Goal: Task Accomplishment & Management: Complete application form

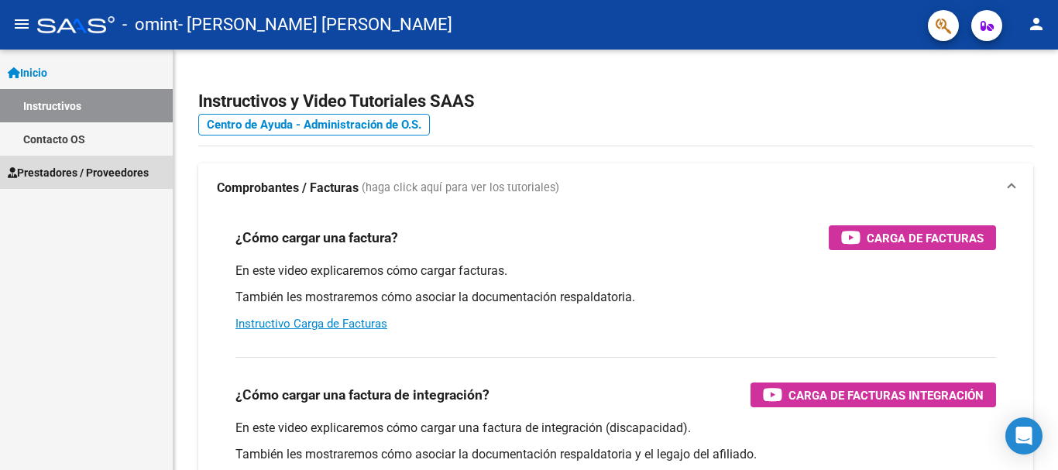
click at [50, 170] on span "Prestadores / Proveedores" at bounding box center [78, 172] width 141 height 17
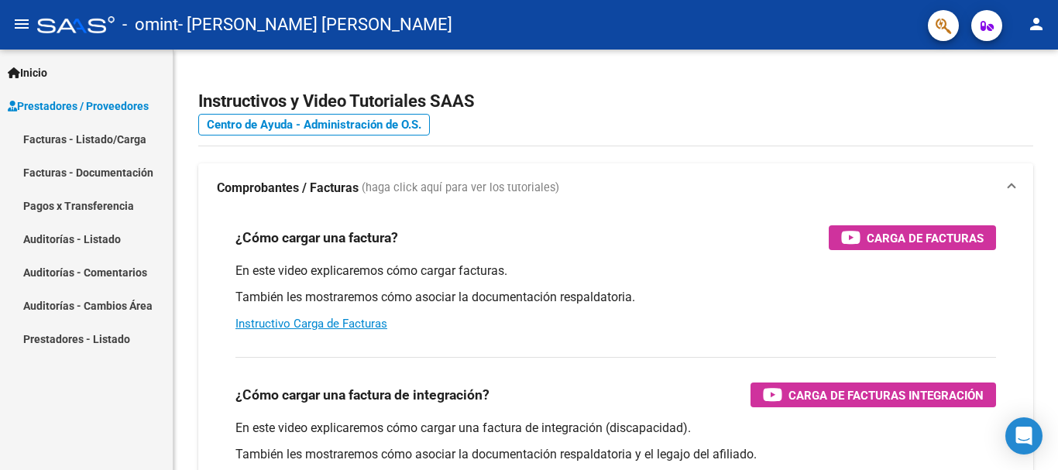
click at [51, 136] on link "Facturas - Listado/Carga" at bounding box center [86, 138] width 173 height 33
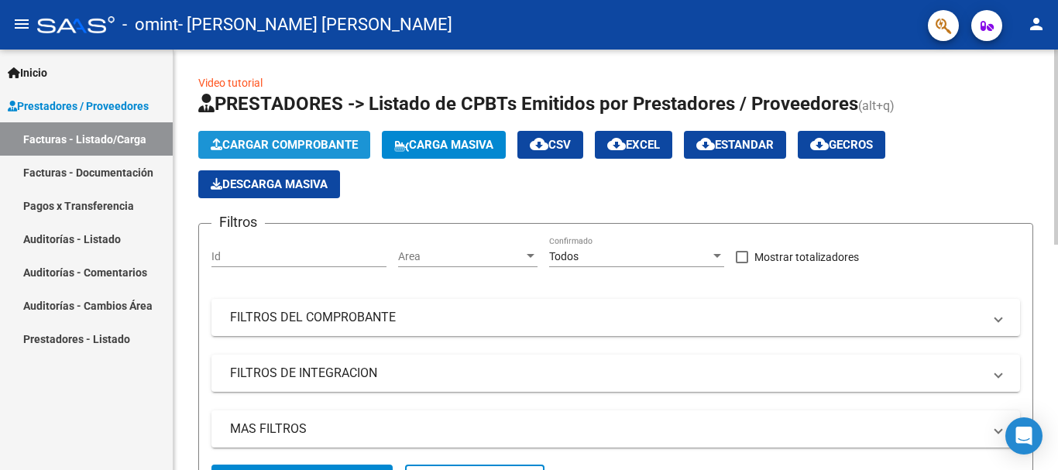
click at [284, 138] on span "Cargar Comprobante" at bounding box center [284, 145] width 147 height 14
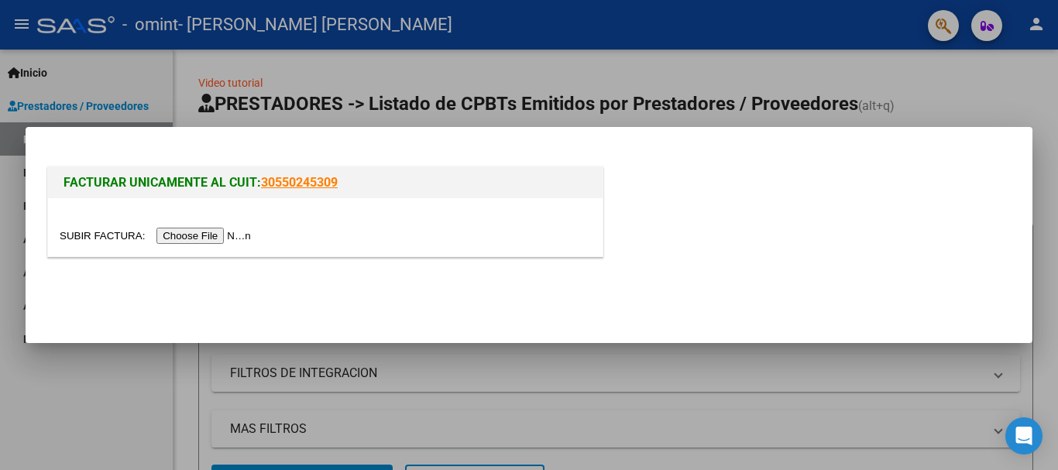
click at [93, 238] on input "file" at bounding box center [158, 236] width 196 height 16
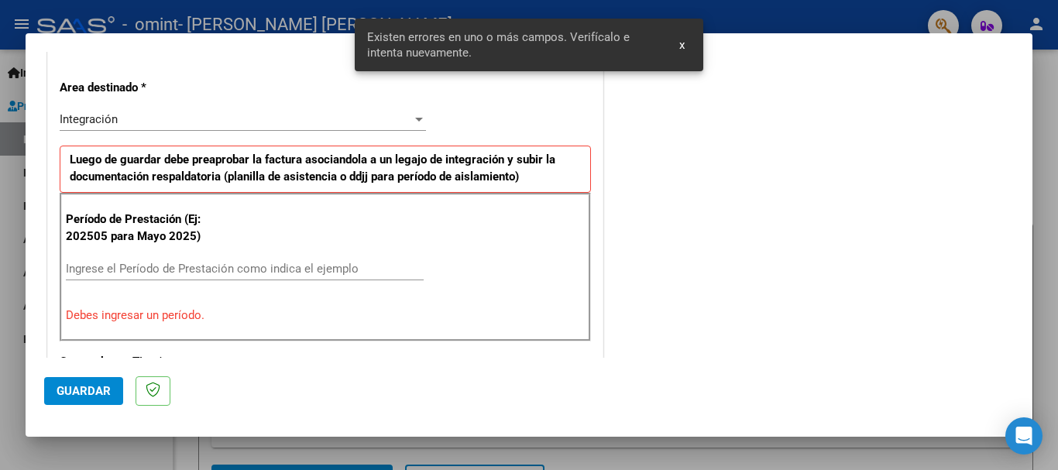
scroll to position [358, 0]
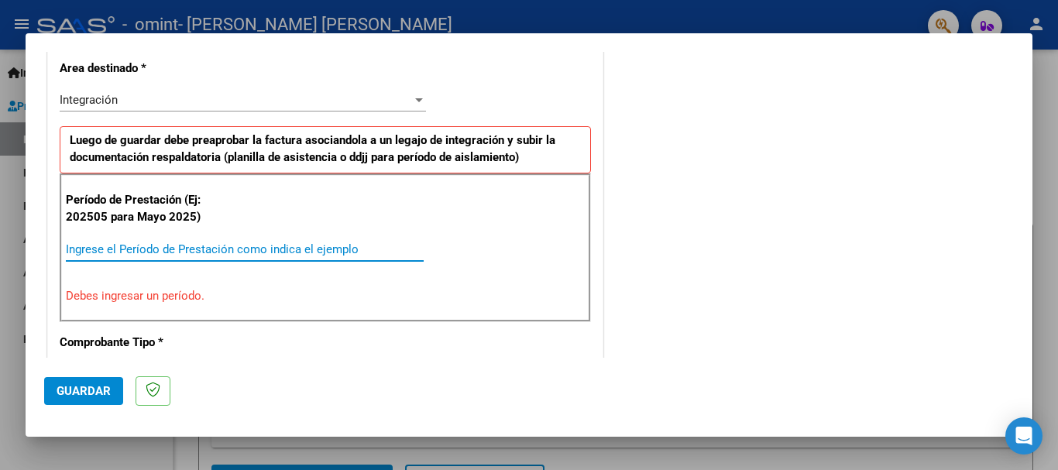
click at [115, 252] on input "Ingrese el Período de Prestación como indica el ejemplo" at bounding box center [245, 250] width 358 height 14
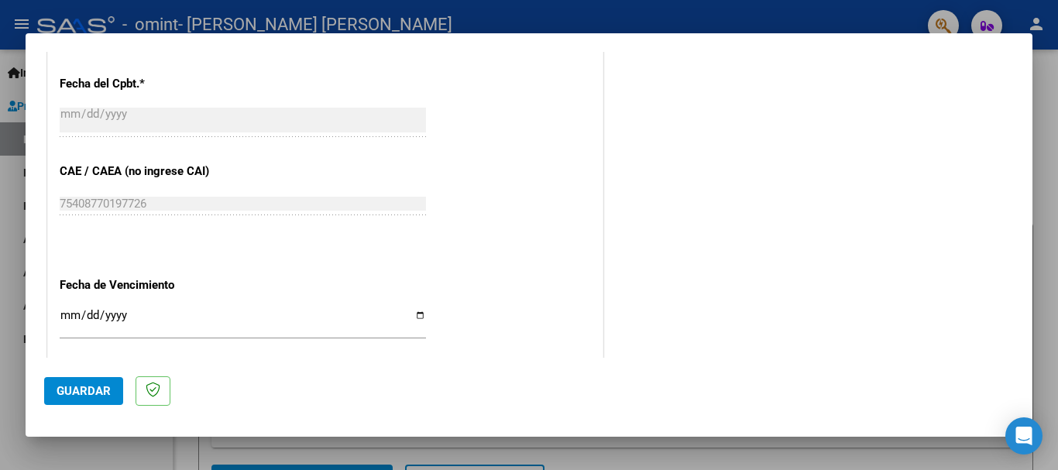
scroll to position [900, 0]
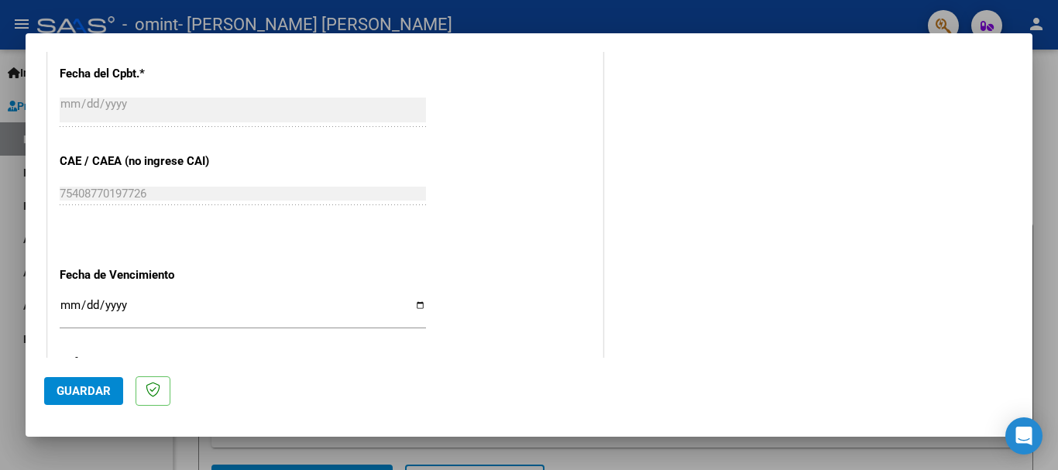
type input "202509"
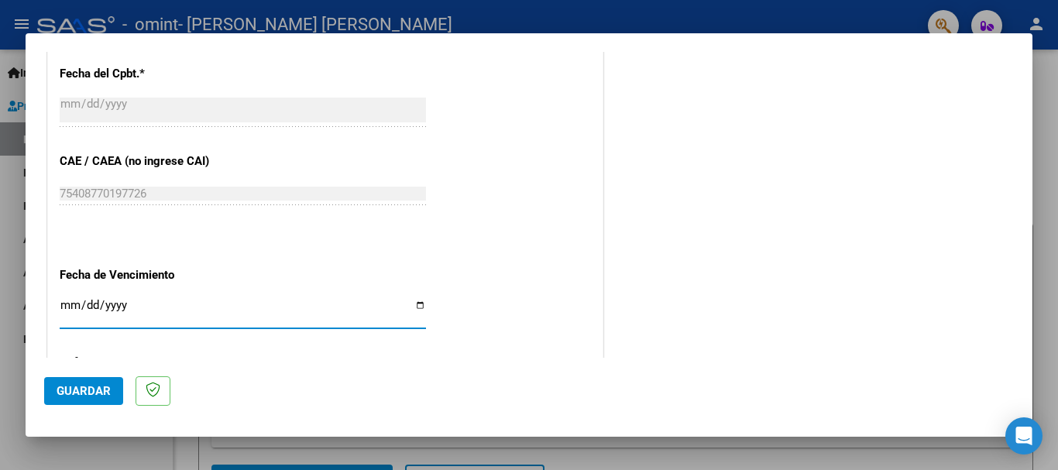
click at [413, 302] on input "Ingresar la fecha" at bounding box center [243, 311] width 367 height 25
type input "[DATE]"
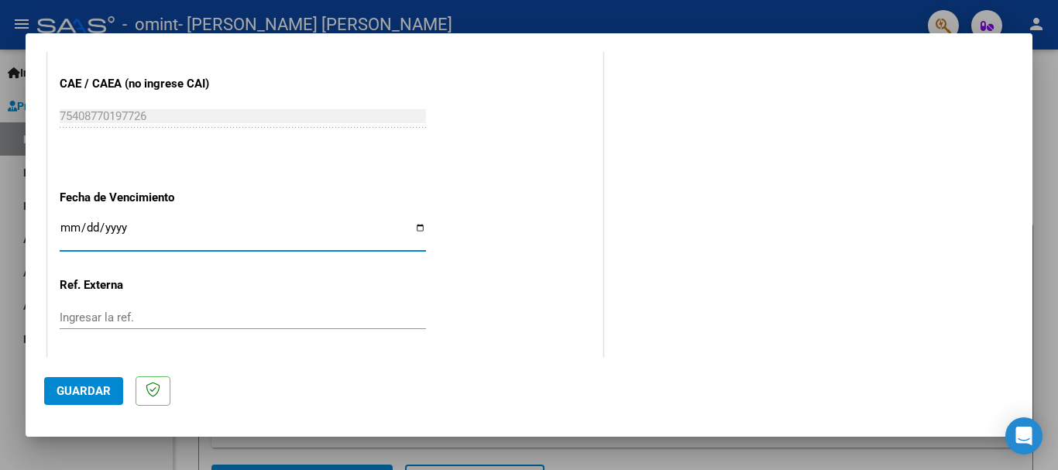
scroll to position [1058, 0]
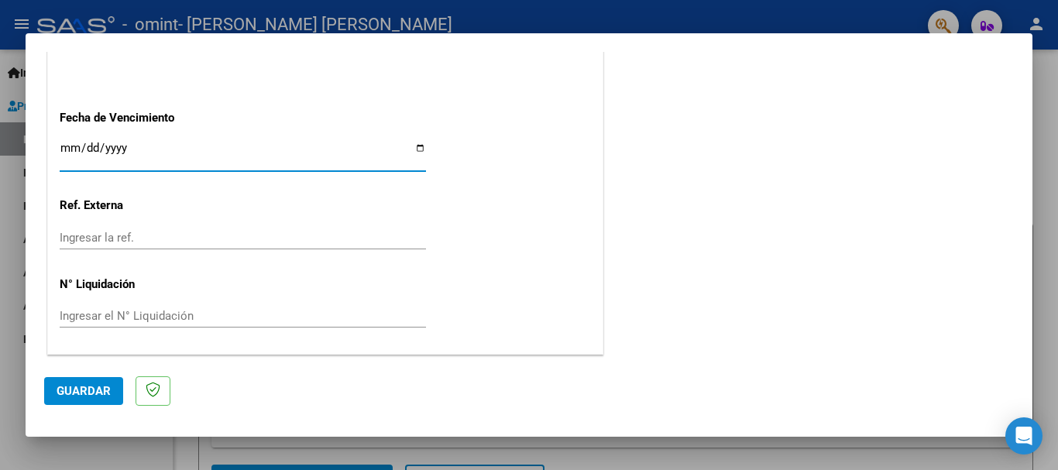
click at [85, 391] on span "Guardar" at bounding box center [84, 391] width 54 height 14
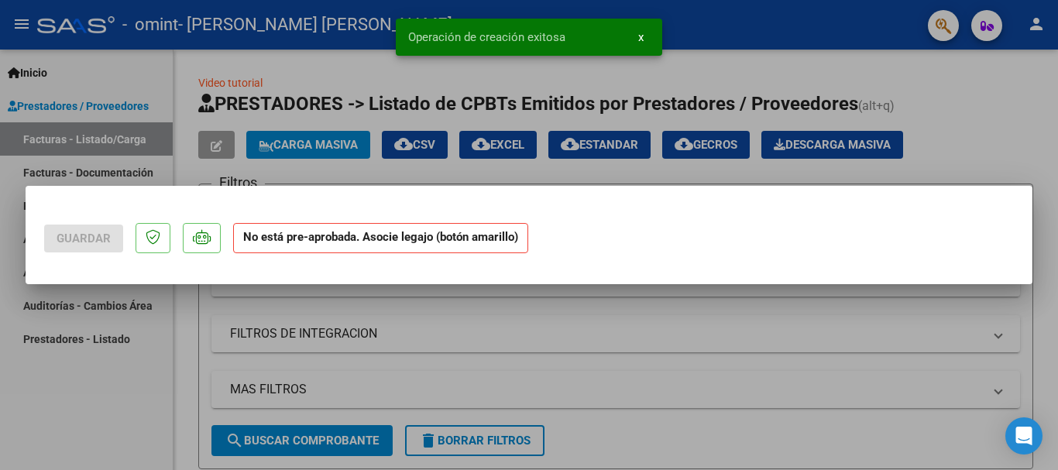
scroll to position [0, 0]
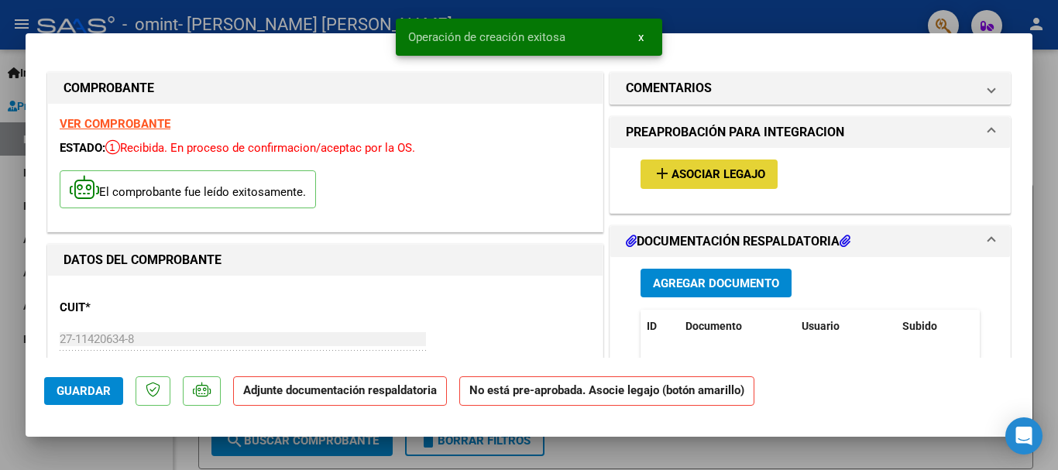
click at [662, 179] on mat-icon "add" at bounding box center [662, 173] width 19 height 19
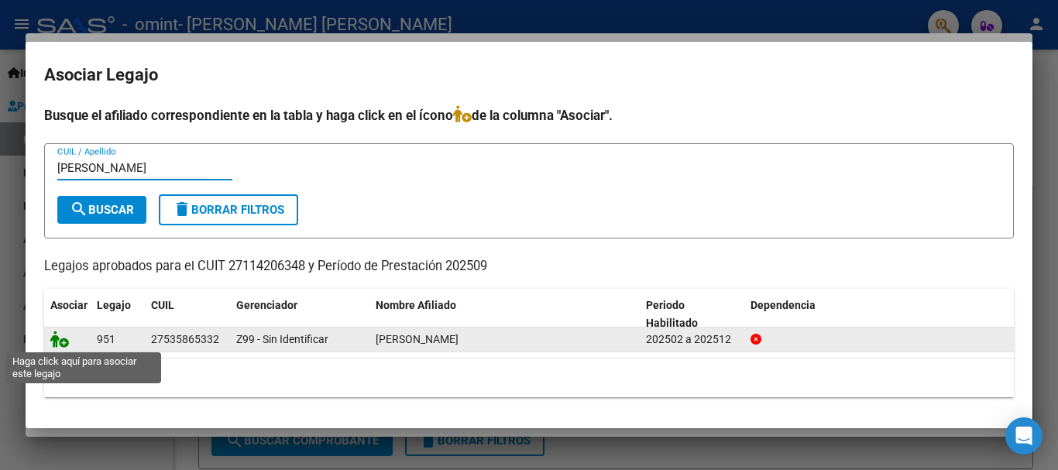
type input "[PERSON_NAME]"
click at [52, 339] on icon at bounding box center [59, 339] width 19 height 17
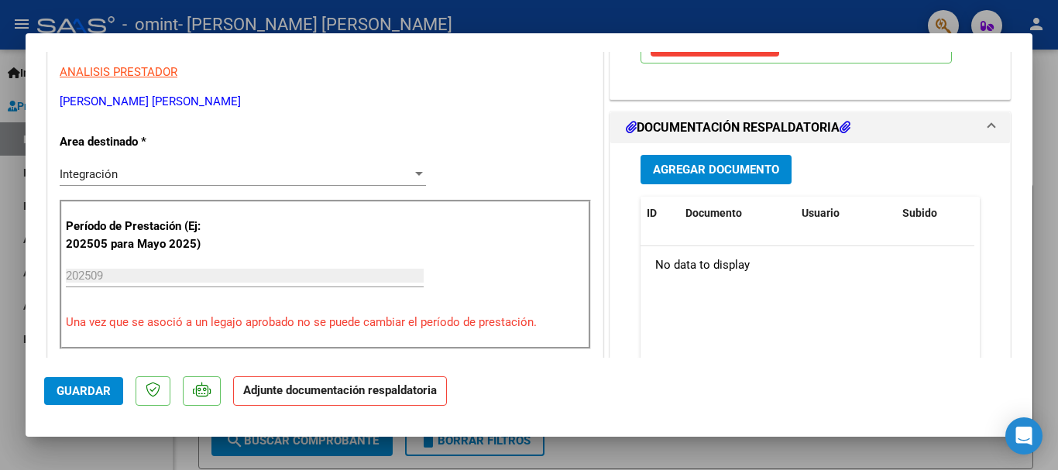
scroll to position [151, 0]
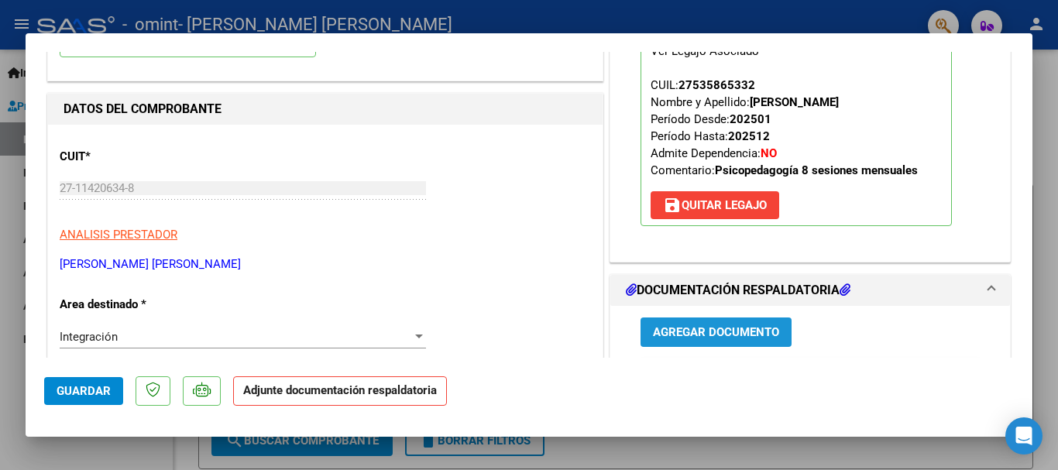
click at [664, 335] on span "Agregar Documento" at bounding box center [716, 333] width 126 height 14
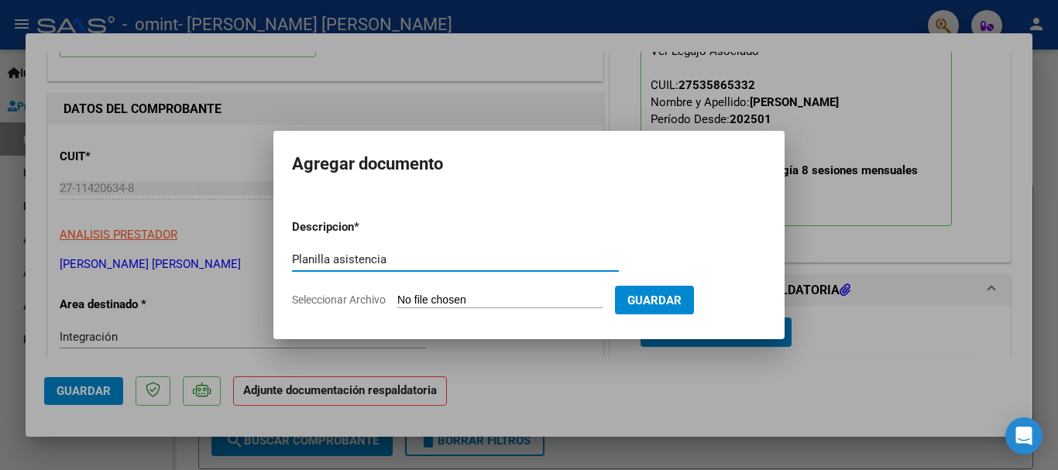
type input "Planilla asistencia"
click at [439, 294] on input "Seleccionar Archivo" at bounding box center [500, 301] width 205 height 15
type input "C:\fakepath\P. asist. Cata [DATE].pdf"
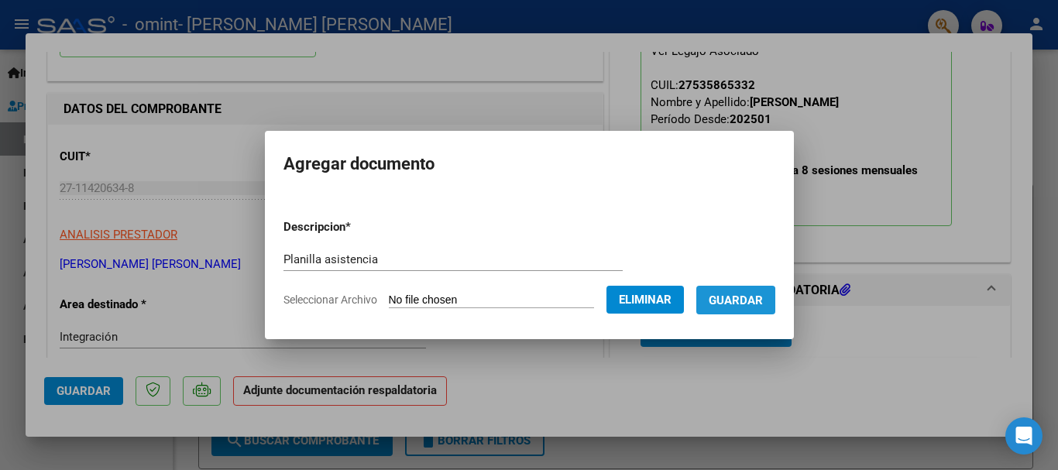
click at [745, 305] on span "Guardar" at bounding box center [736, 301] width 54 height 14
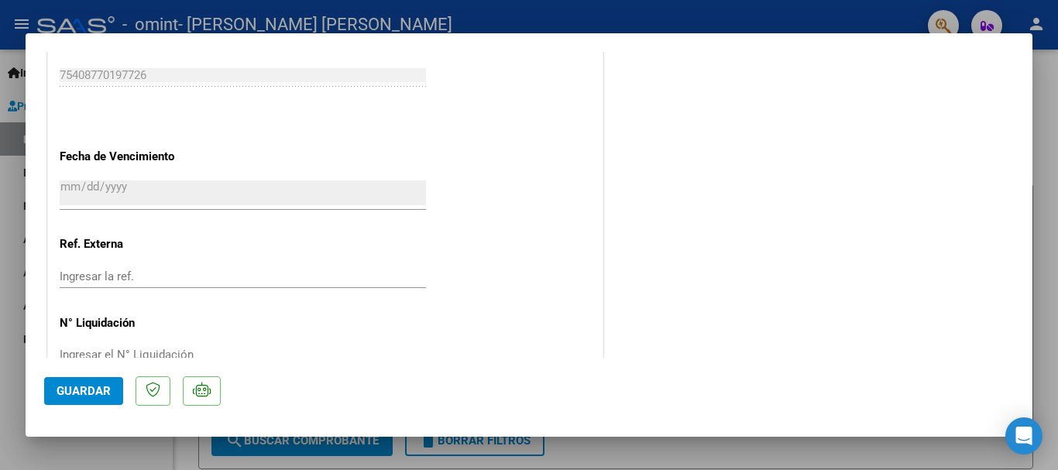
scroll to position [1081, 0]
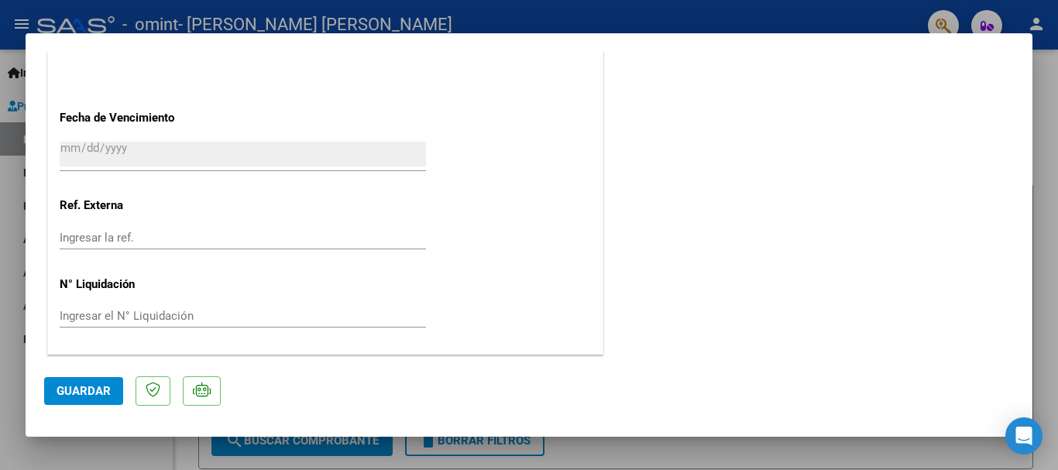
click at [88, 384] on span "Guardar" at bounding box center [84, 391] width 54 height 14
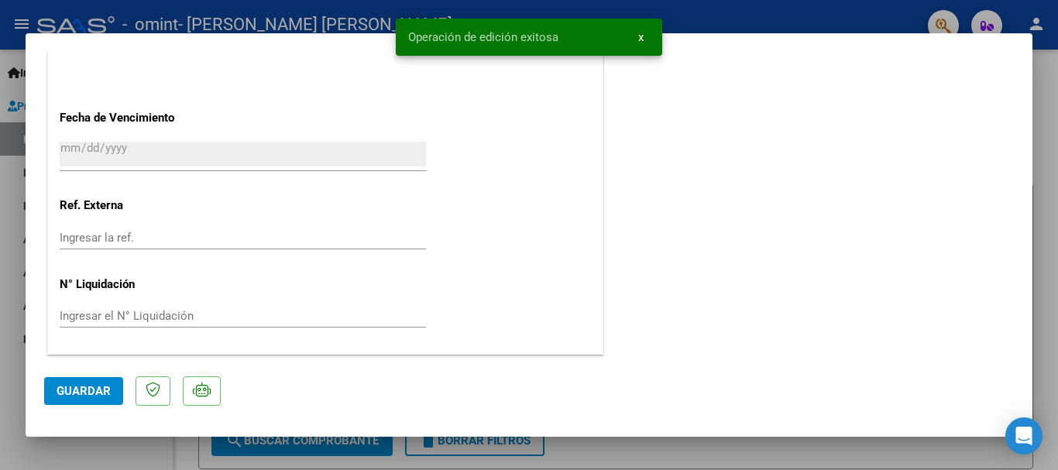
click at [642, 38] on span "x" at bounding box center [641, 37] width 5 height 14
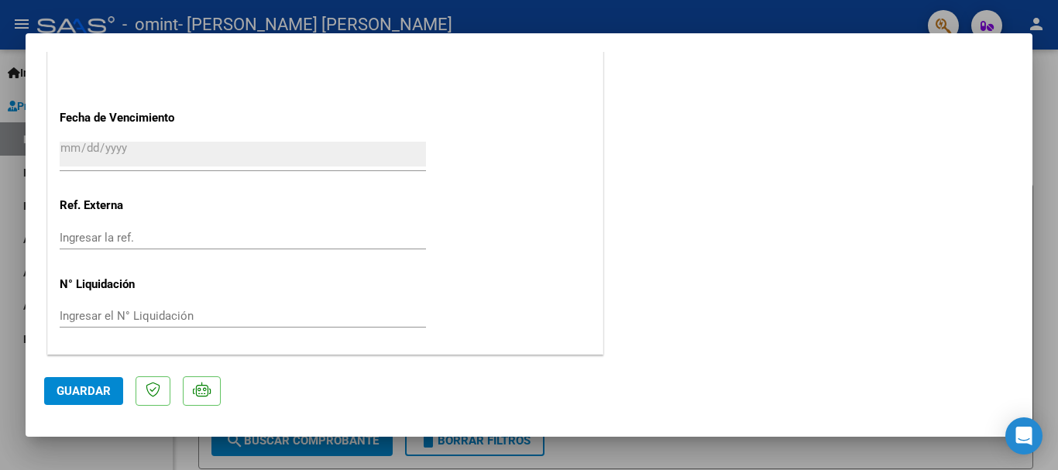
click at [248, 338] on div "Ingresar el N° Liquidación" at bounding box center [243, 324] width 367 height 38
